Goal: Register for event/course

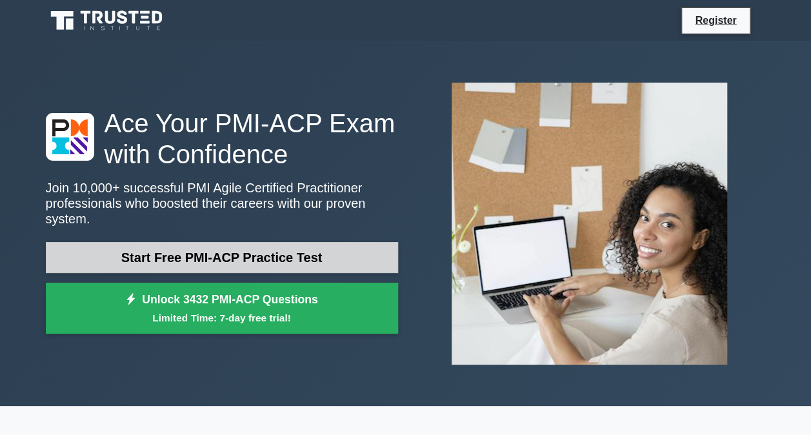
drag, startPoint x: 0, startPoint y: 0, endPoint x: 239, endPoint y: 246, distance: 343.1
click at [239, 246] on link "Start Free PMI-ACP Practice Test" at bounding box center [222, 257] width 352 height 31
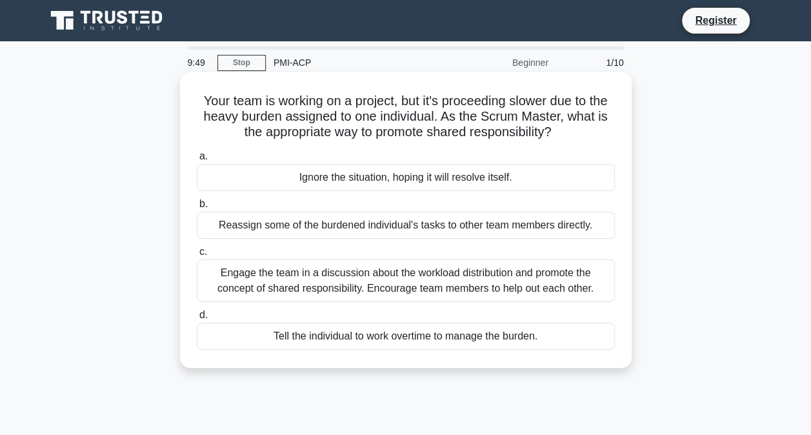
click at [438, 286] on div "Engage the team in a discussion about the workload distribution and promote the…" at bounding box center [406, 280] width 418 height 43
click at [197, 256] on input "c. Engage the team in a discussion about the workload distribution and promote …" at bounding box center [197, 252] width 0 height 8
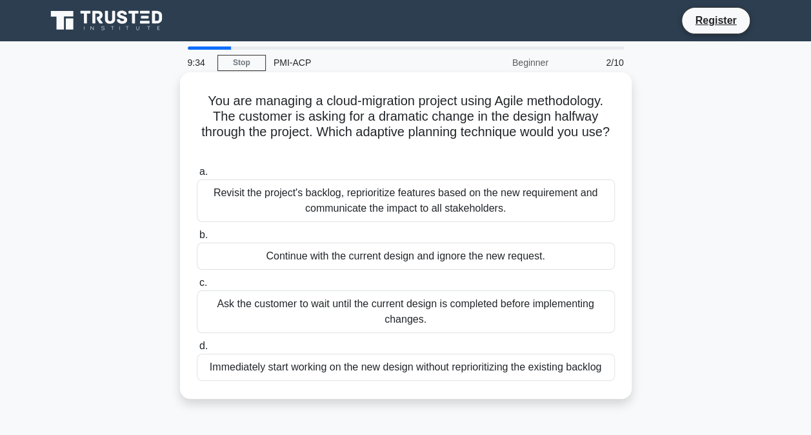
click at [398, 199] on div "Revisit the project's backlog, reprioritize features based on the new requireme…" at bounding box center [406, 200] width 418 height 43
click at [197, 176] on input "a. Revisit the project's backlog, reprioritize features based on the new requir…" at bounding box center [197, 172] width 0 height 8
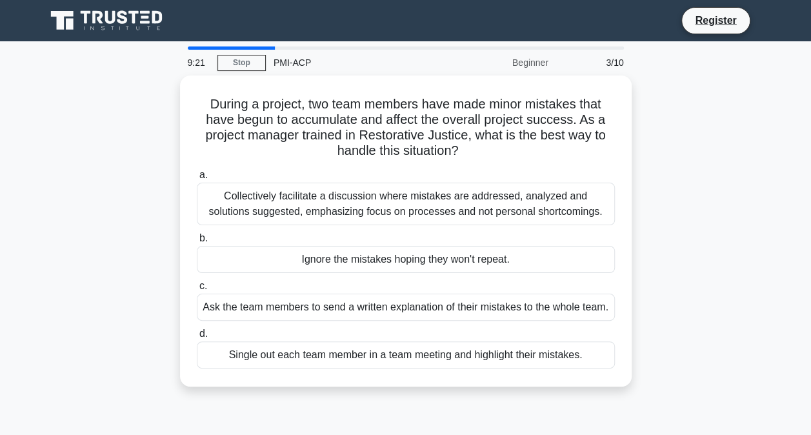
click at [398, 199] on div "Collectively facilitate a discussion where mistakes are addressed, analyzed and…" at bounding box center [406, 204] width 418 height 43
click at [197, 179] on input "a. Collectively facilitate a discussion where mistakes are addressed, analyzed …" at bounding box center [197, 175] width 0 height 8
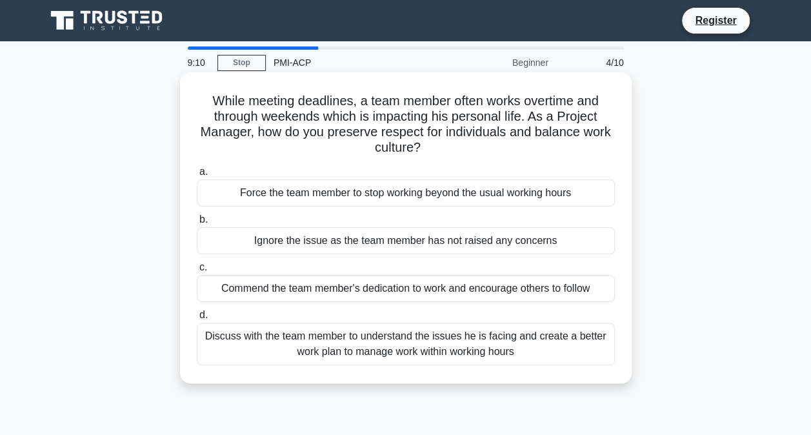
click at [396, 348] on div "Discuss with the team member to understand the issues he is facing and create a…" at bounding box center [406, 344] width 418 height 43
click at [197, 319] on input "d. Discuss with the team member to understand the issues he is facing and creat…" at bounding box center [197, 315] width 0 height 8
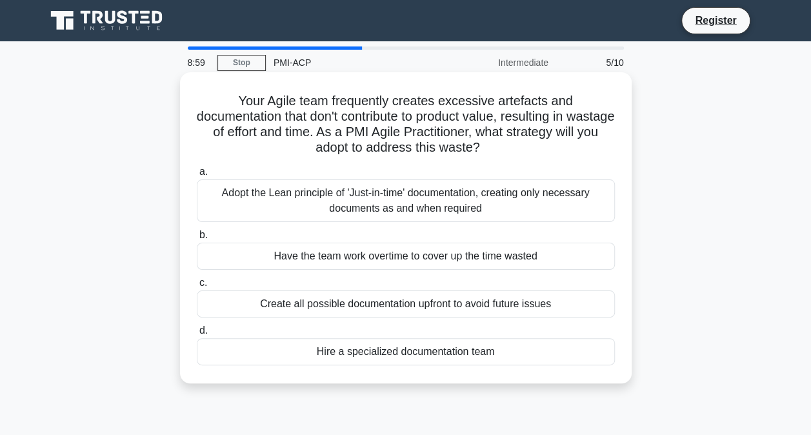
click at [440, 212] on div "Adopt the Lean principle of 'Just-in-time' documentation, creating only necessa…" at bounding box center [406, 200] width 418 height 43
click at [197, 176] on input "a. Adopt the Lean principle of 'Just-in-time' documentation, creating only nece…" at bounding box center [197, 172] width 0 height 8
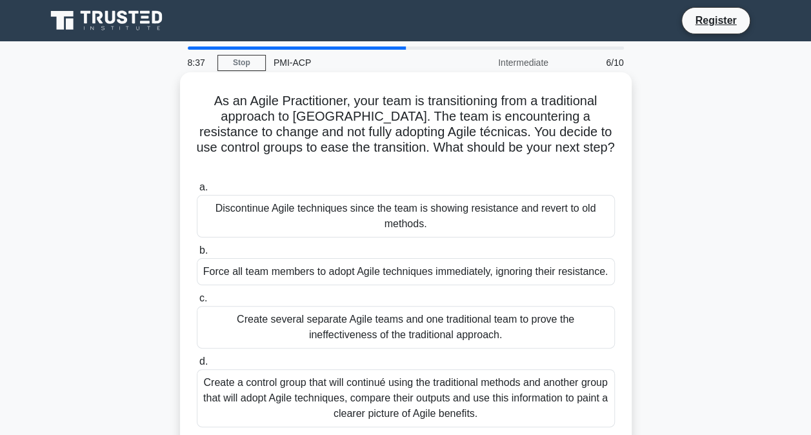
click at [430, 382] on div "Create a control group that will continué using the traditional methods and ano…" at bounding box center [406, 398] width 418 height 58
click at [197, 366] on input "d. Create a control group that will continué using the traditional methods and …" at bounding box center [197, 361] width 0 height 8
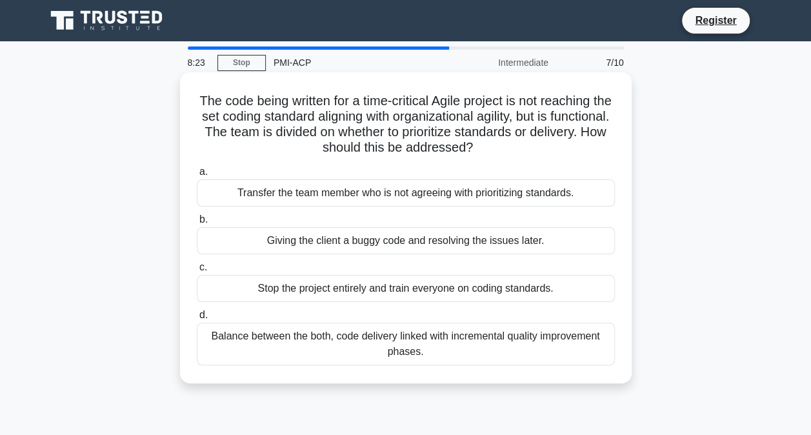
click at [432, 337] on div "Balance between the both, code delivery linked with incremental quality improve…" at bounding box center [406, 344] width 418 height 43
click at [197, 319] on input "d. Balance between the both, code delivery linked with incremental quality impr…" at bounding box center [197, 315] width 0 height 8
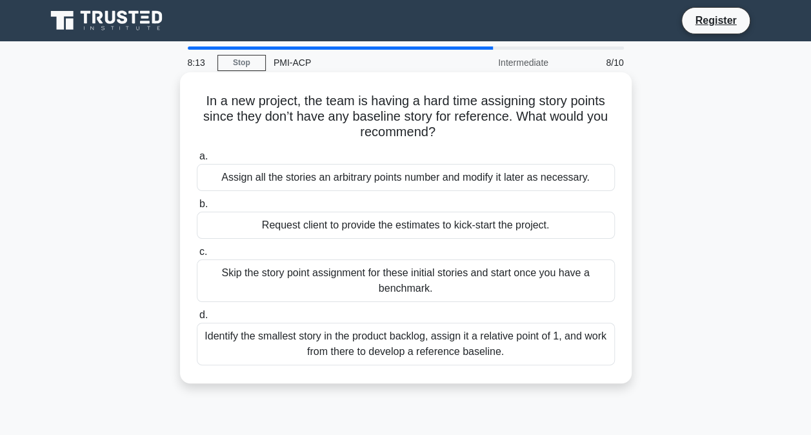
click at [457, 345] on div "Identify the smallest story in the product backlog, assign it a relative point …" at bounding box center [406, 344] width 418 height 43
click at [197, 319] on input "d. Identify the smallest story in the product backlog, assign it a relative poi…" at bounding box center [197, 315] width 0 height 8
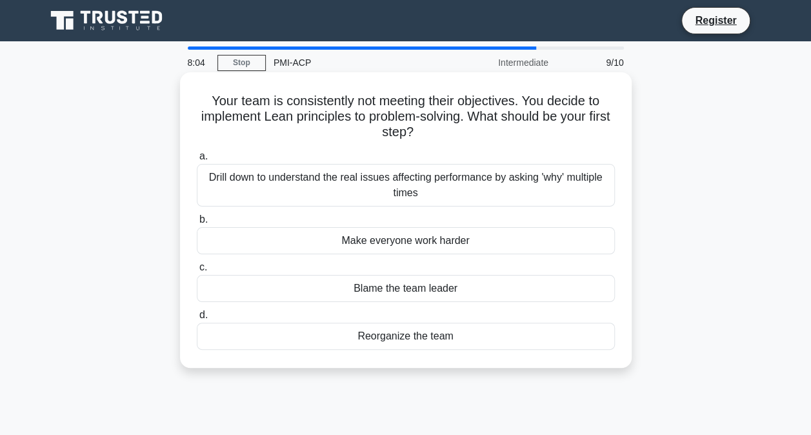
click at [409, 191] on div "Drill down to understand the real issues affecting performance by asking 'why' …" at bounding box center [406, 185] width 418 height 43
click at [197, 161] on input "a. Drill down to understand the real issues affecting performance by asking 'wh…" at bounding box center [197, 156] width 0 height 8
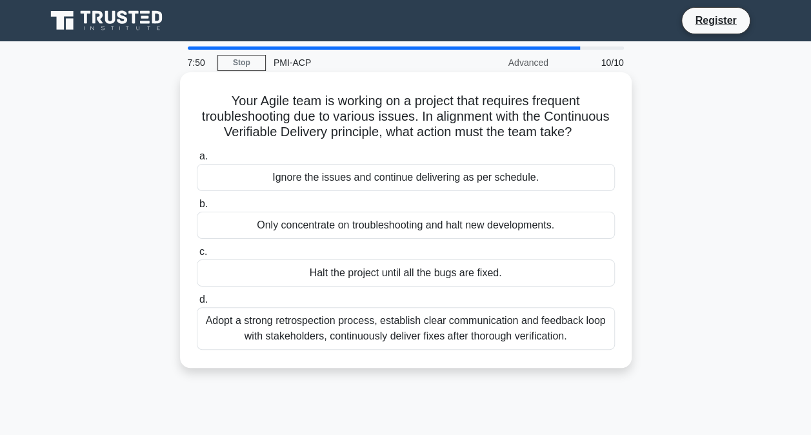
click at [407, 345] on div "Adopt a strong retrospection process, establish clear communication and feedbac…" at bounding box center [406, 328] width 418 height 43
click at [197, 304] on input "d. Adopt a strong retrospection process, establish clear communication and feed…" at bounding box center [197, 300] width 0 height 8
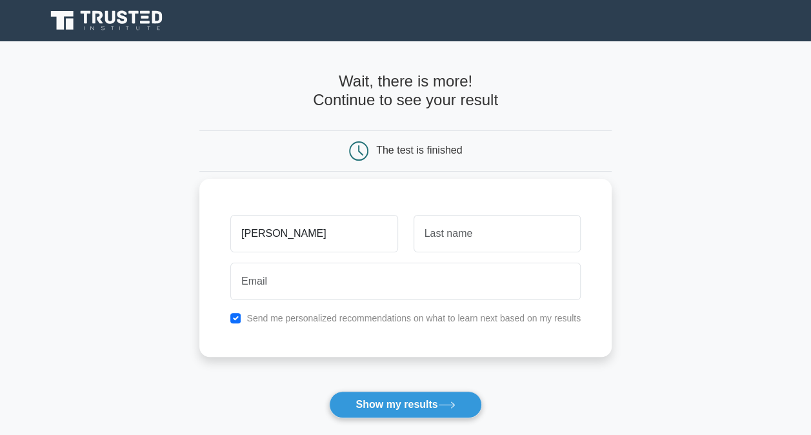
type input "[PERSON_NAME]"
click at [443, 239] on input "text" at bounding box center [497, 233] width 167 height 37
type input "[PERSON_NAME]"
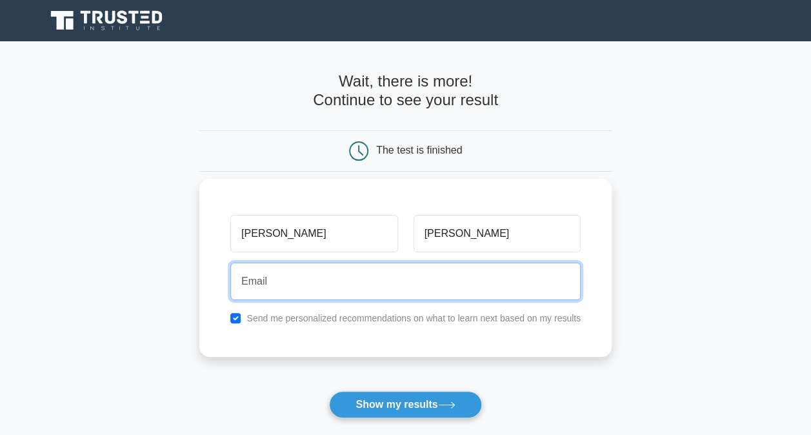
click at [399, 286] on input "email" at bounding box center [405, 281] width 350 height 37
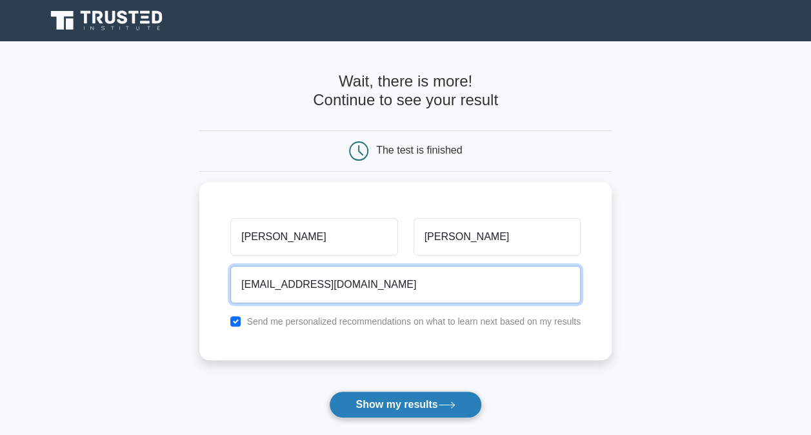
type input "[EMAIL_ADDRESS][DOMAIN_NAME]"
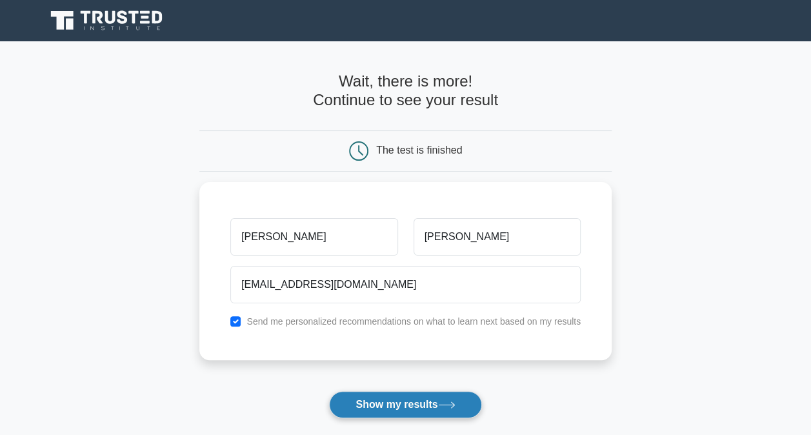
click at [406, 405] on button "Show my results" at bounding box center [405, 404] width 152 height 27
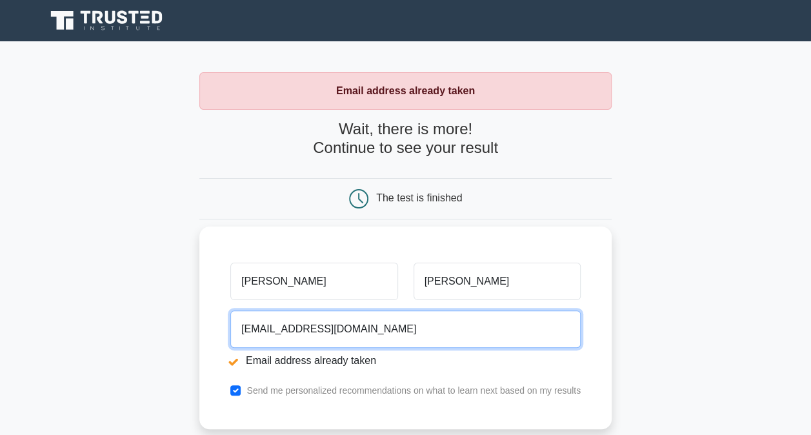
click at [383, 317] on input "[EMAIL_ADDRESS][DOMAIN_NAME]" at bounding box center [405, 328] width 350 height 37
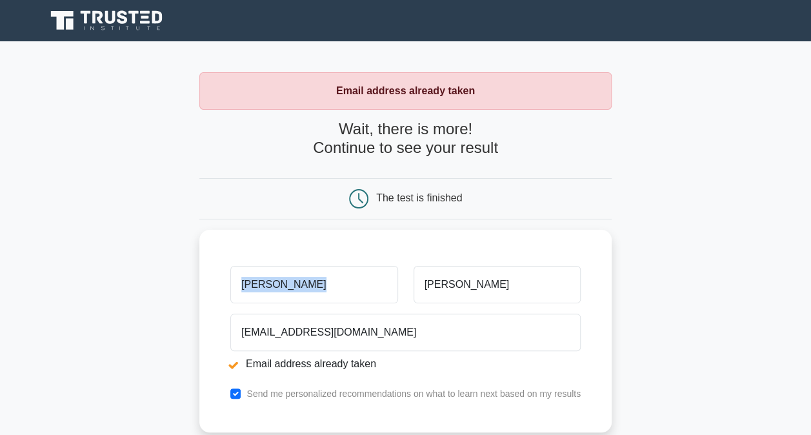
drag, startPoint x: 810, startPoint y: 216, endPoint x: 810, endPoint y: 280, distance: 64.5
click at [810, 280] on main "Email address already taken Wait, there is more! Continue to see your result Th…" at bounding box center [405, 309] width 811 height 537
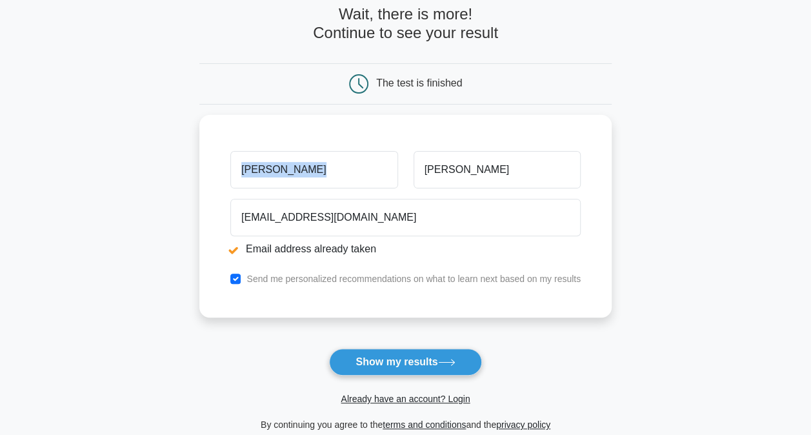
scroll to position [123, 0]
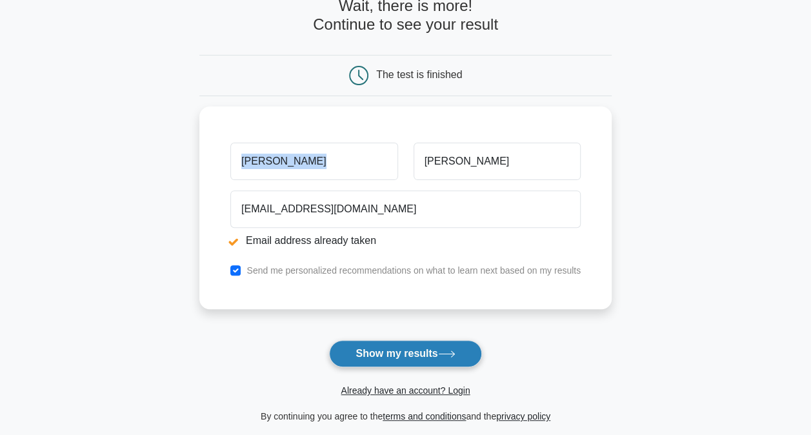
click at [419, 345] on button "Show my results" at bounding box center [405, 353] width 152 height 27
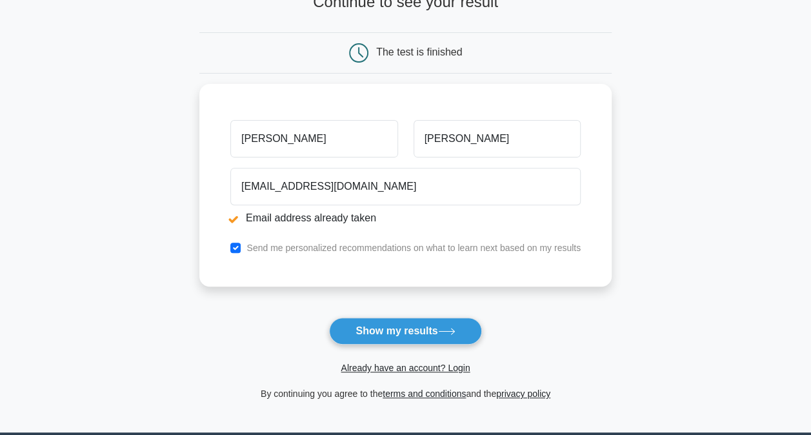
scroll to position [173, 0]
